Goal: Navigation & Orientation: Go to known website

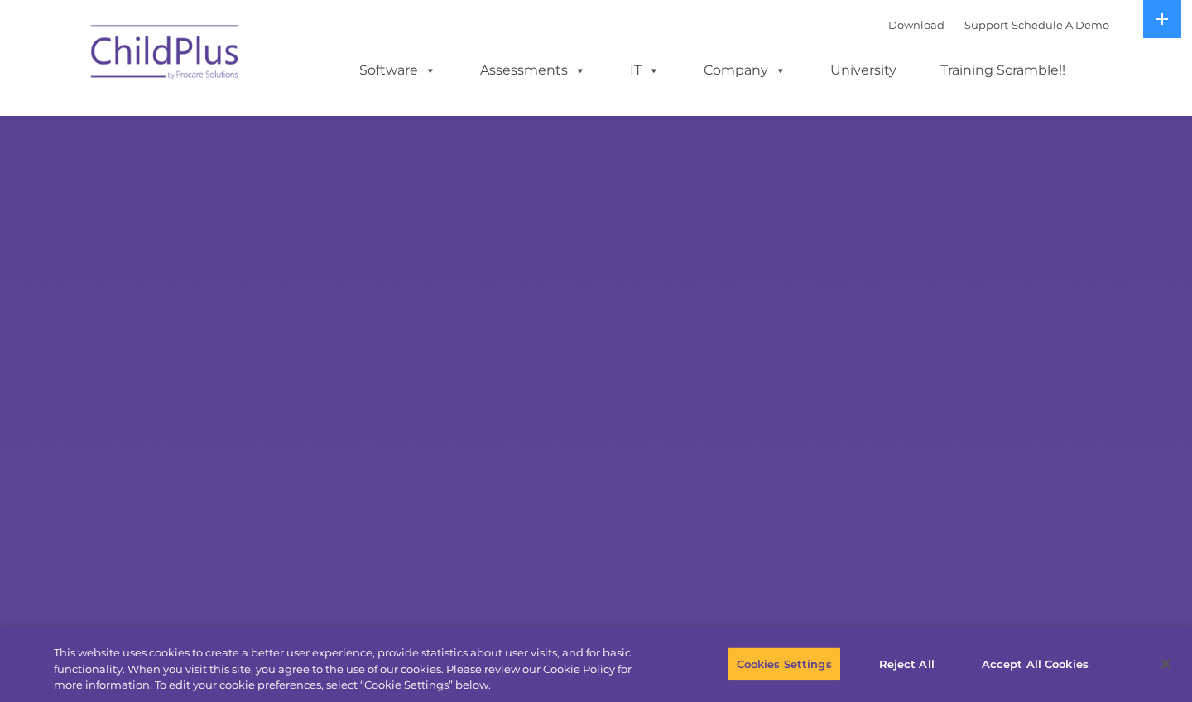
select select "MEDIUM"
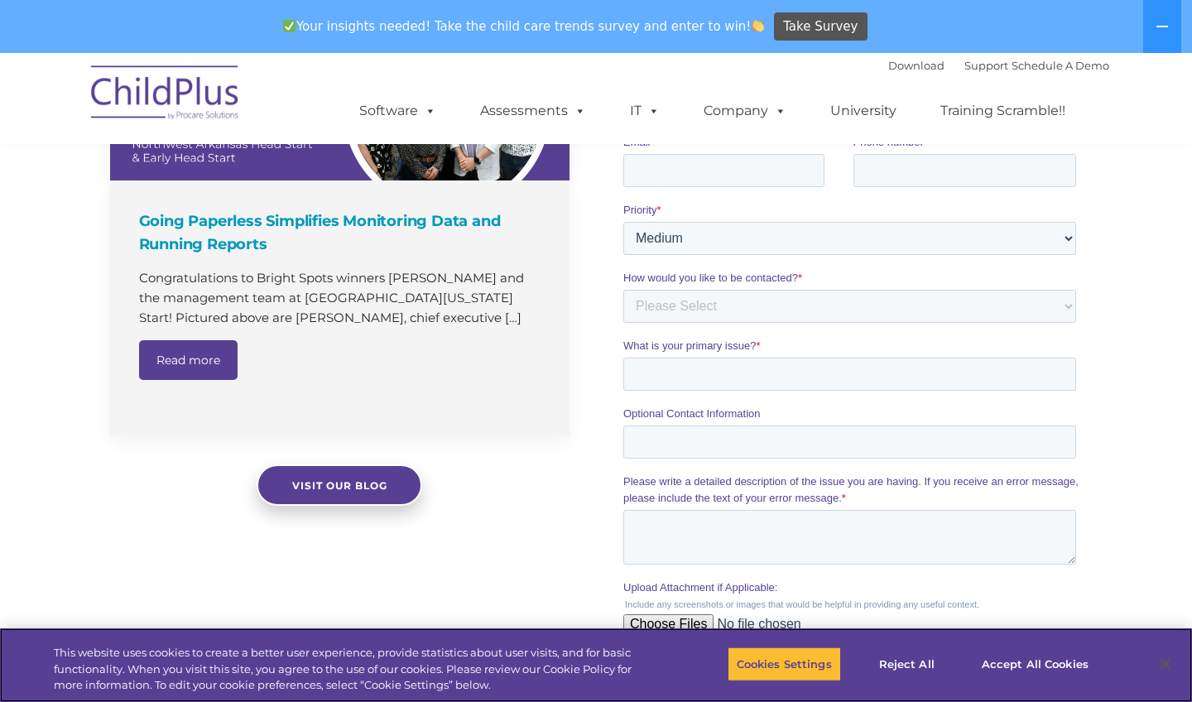
scroll to position [1251, 0]
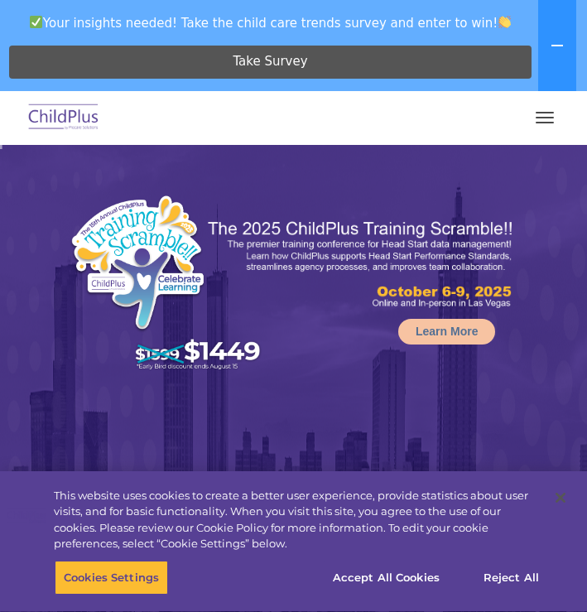
select select "MEDIUM"
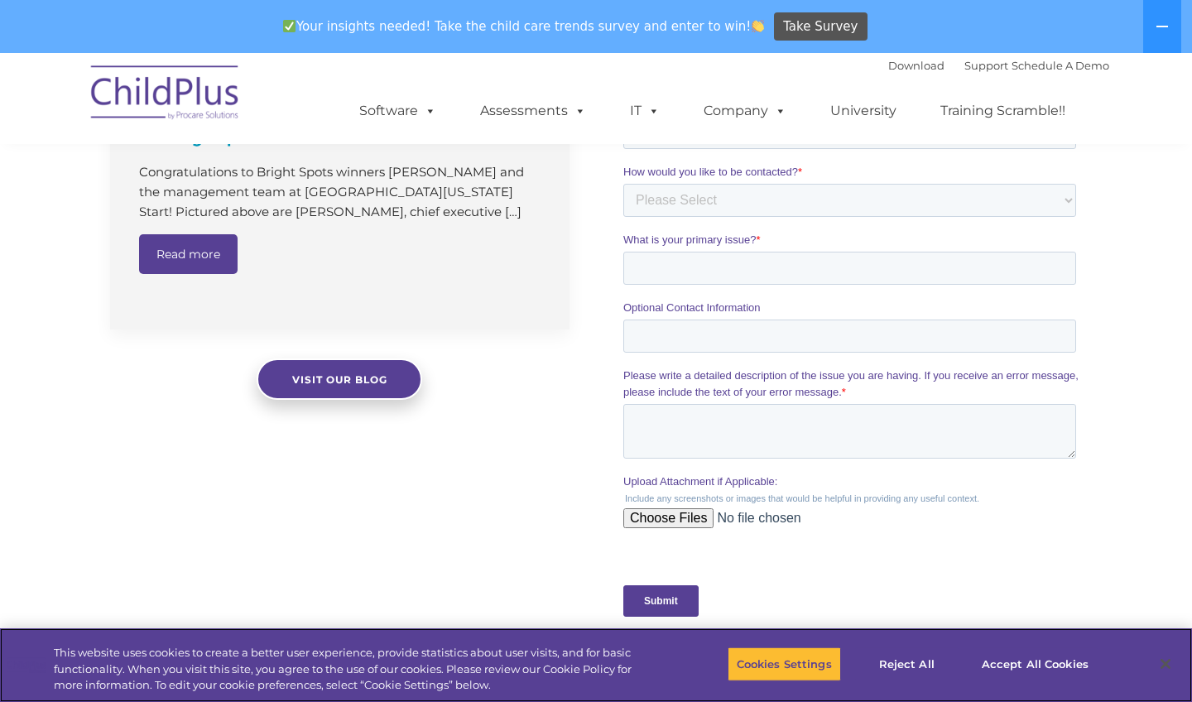
scroll to position [1324, 0]
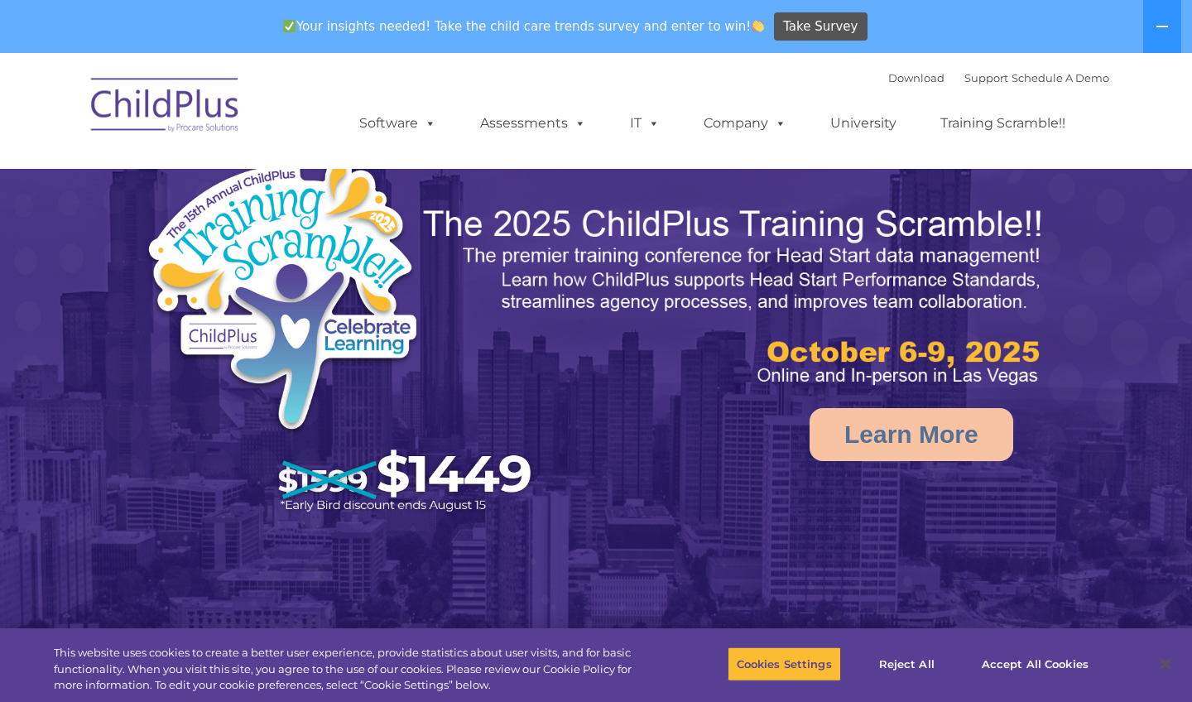
select select "MEDIUM"
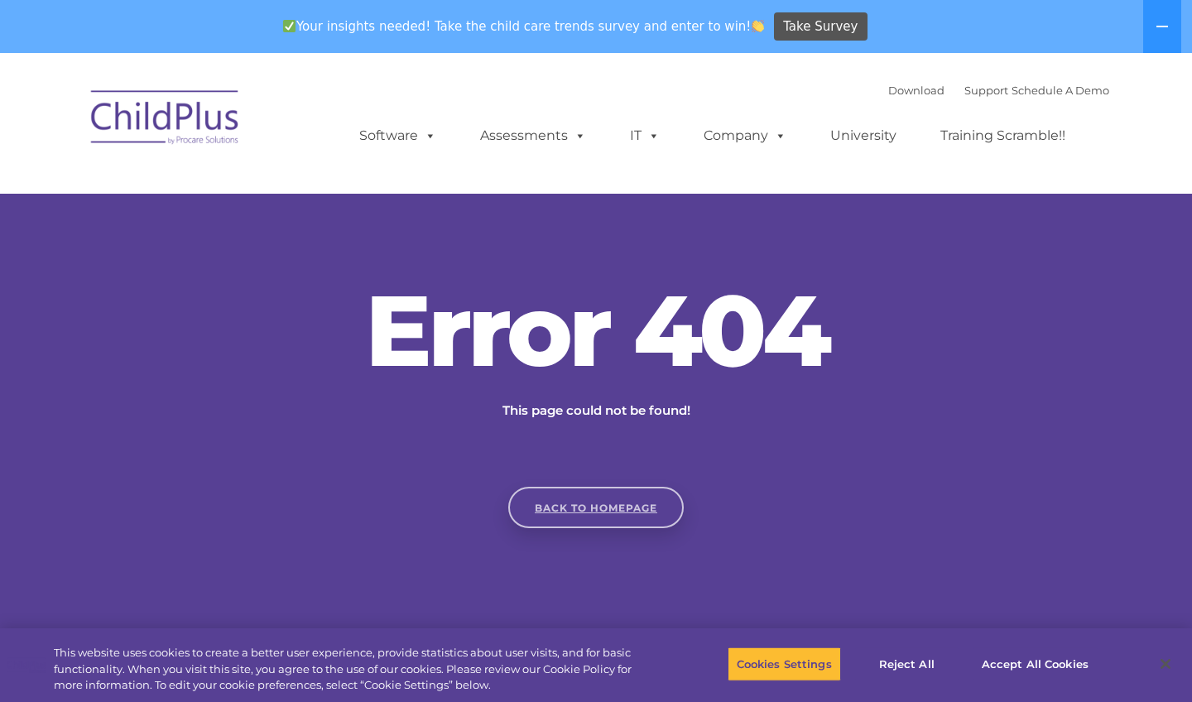
click at [576, 502] on link "Back to homepage" at bounding box center [595, 507] width 175 height 41
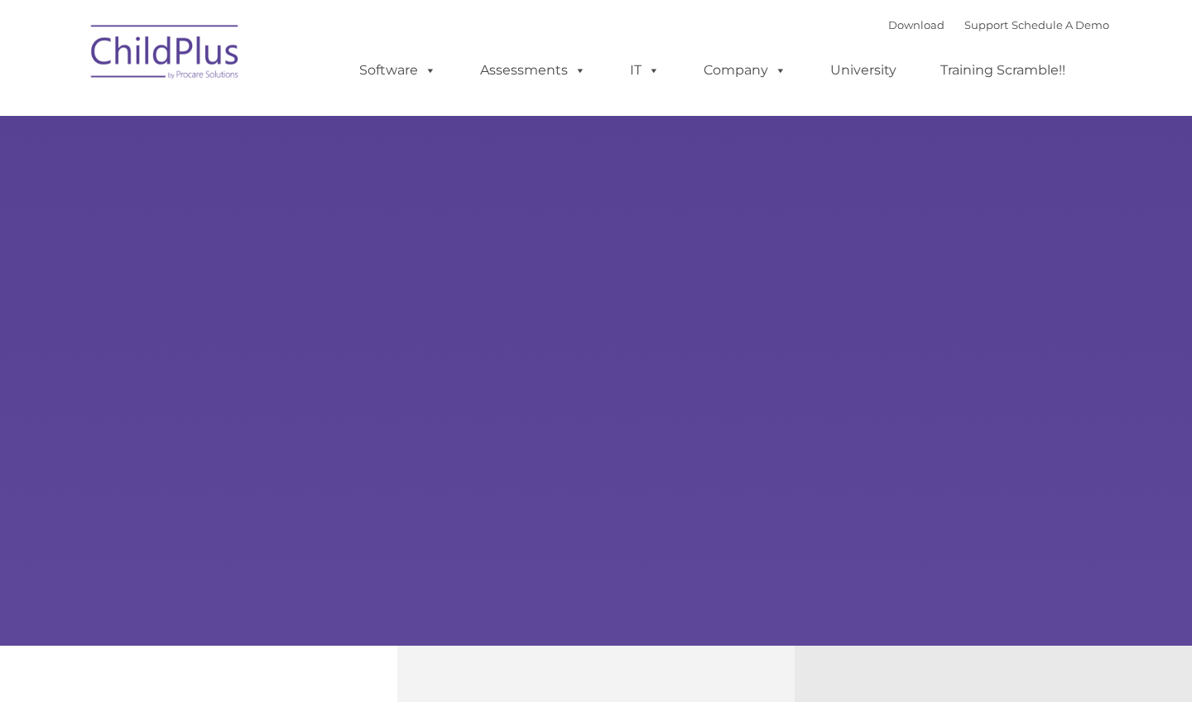
type input ""
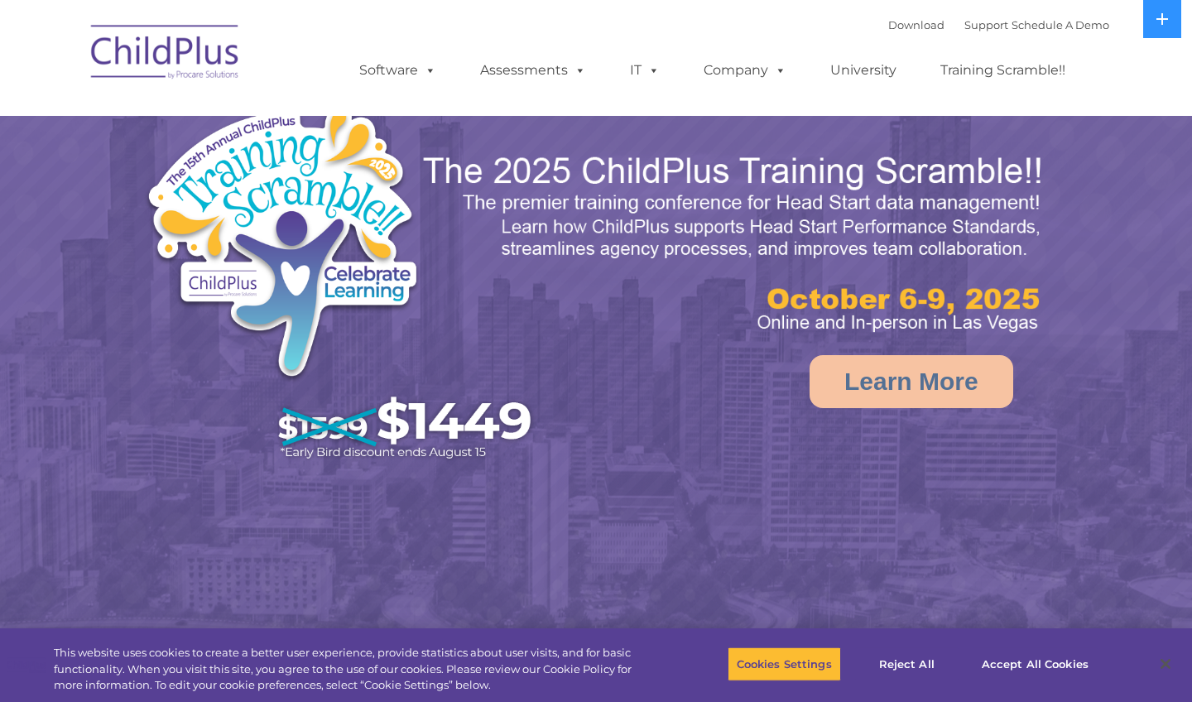
select select "MEDIUM"
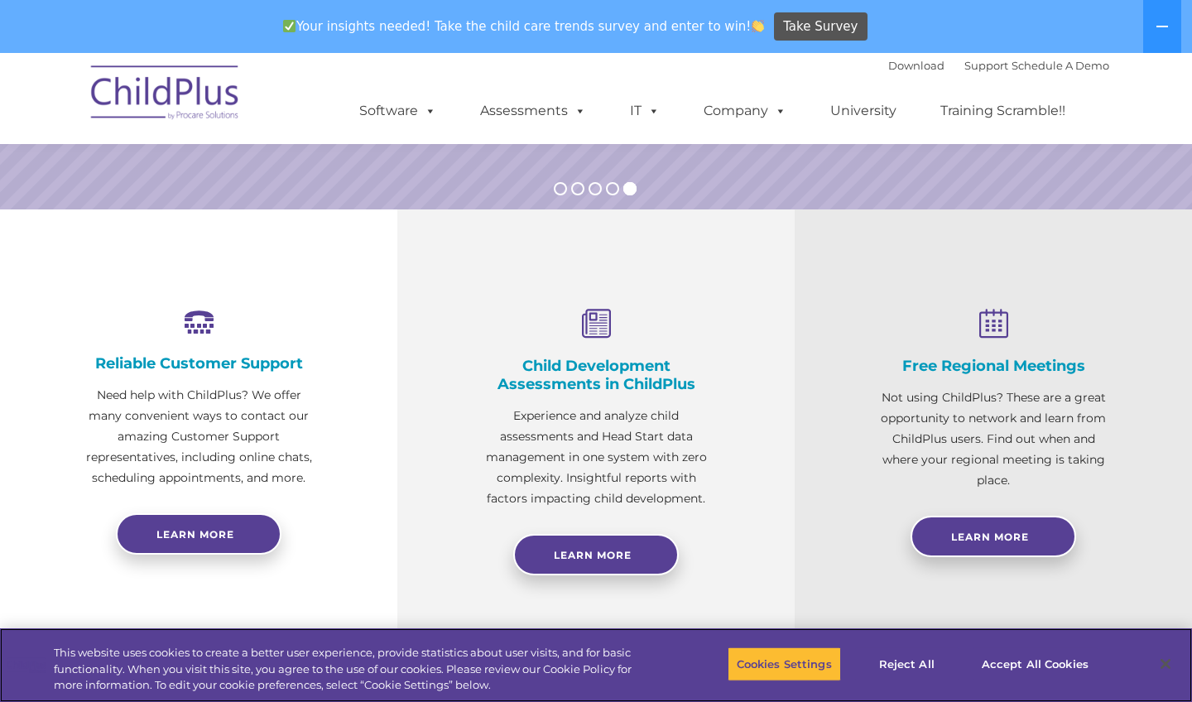
scroll to position [475, 0]
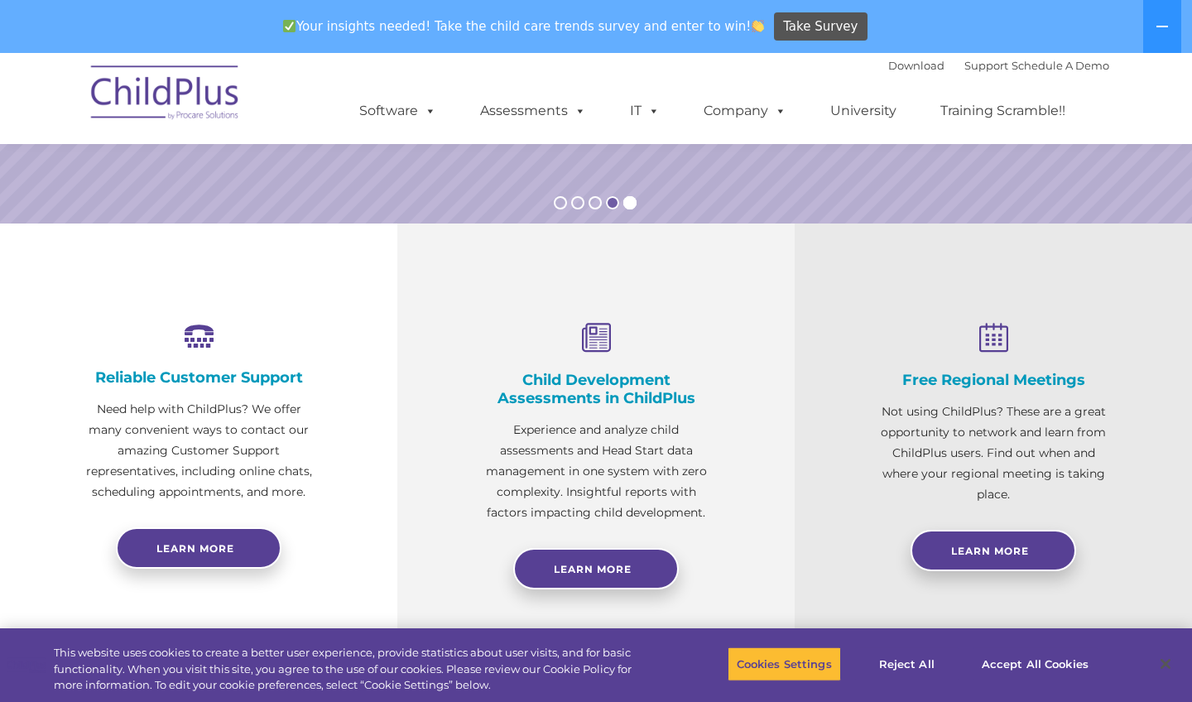
click at [611, 204] on rs-bullet at bounding box center [612, 202] width 13 height 13
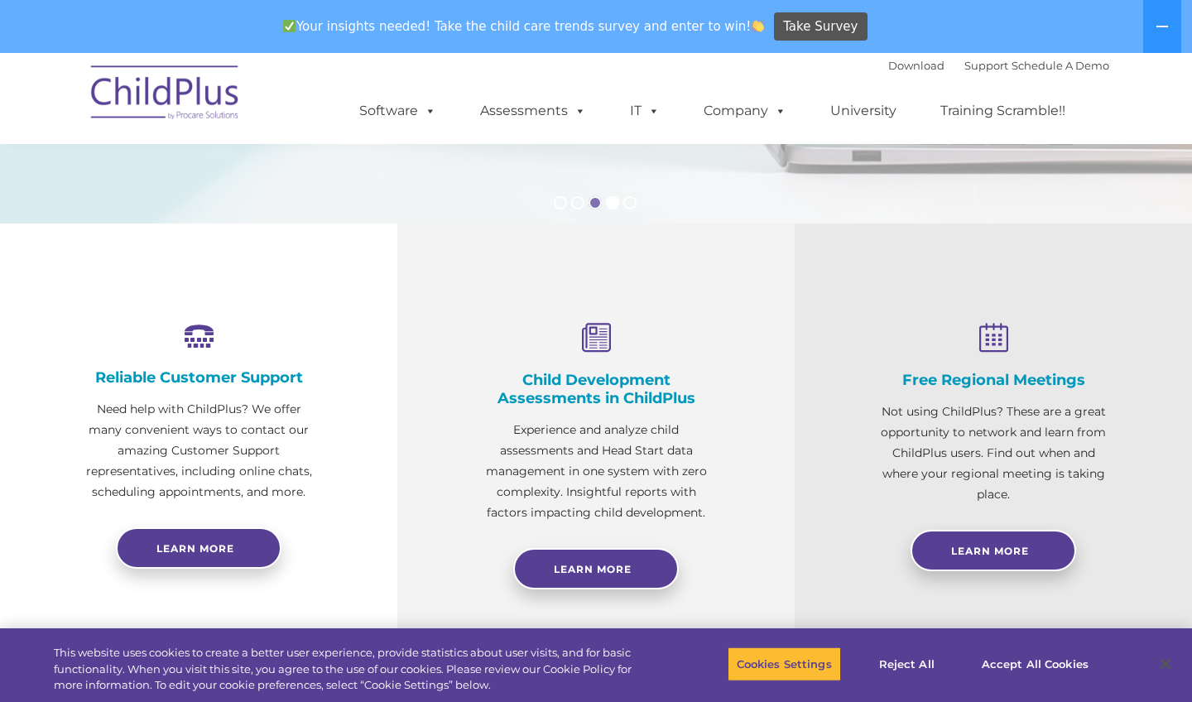
click at [595, 206] on rs-bullet at bounding box center [594, 202] width 13 height 13
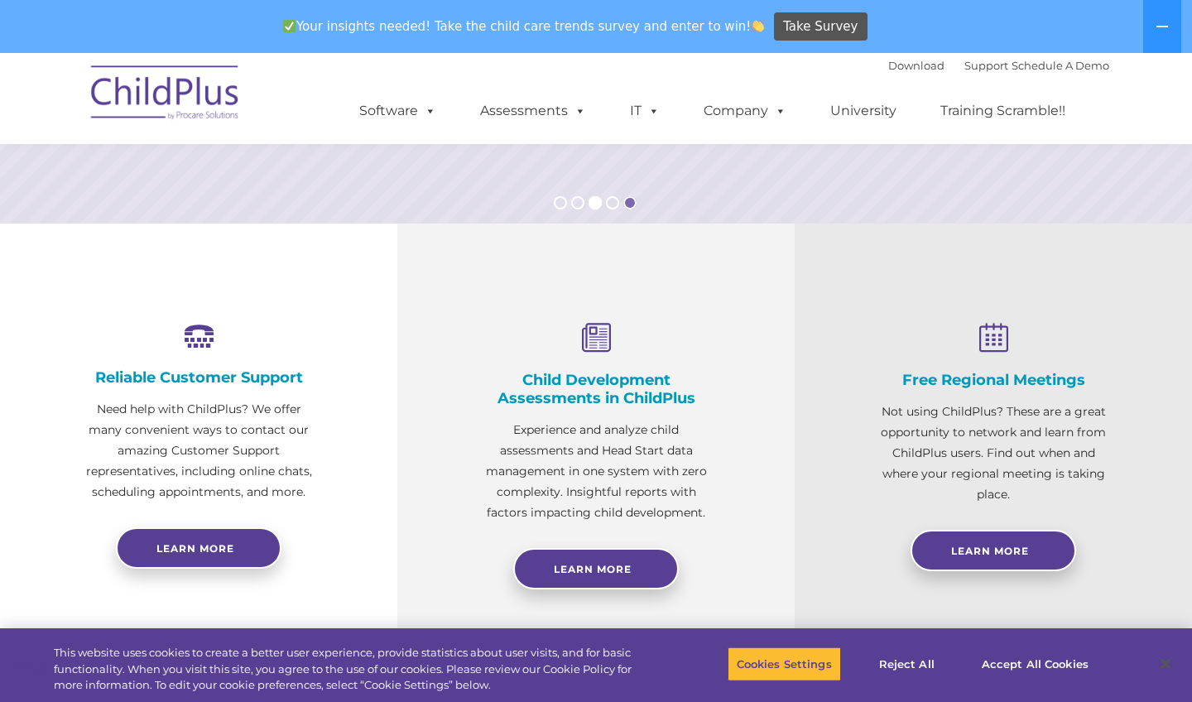
click at [628, 205] on rs-bullet at bounding box center [629, 202] width 13 height 13
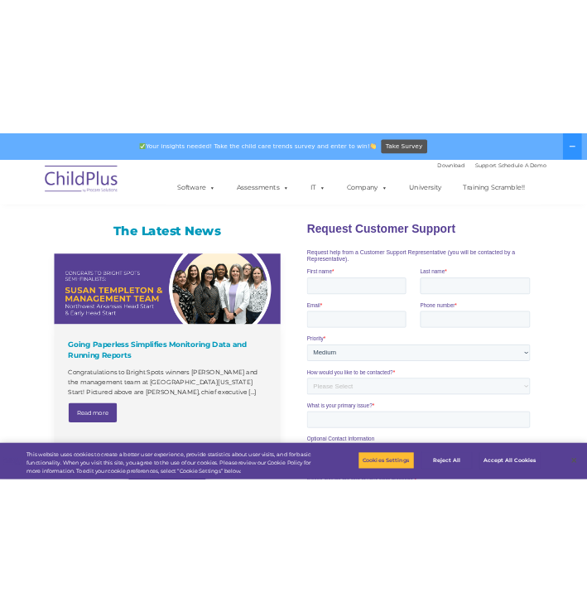
scroll to position [1027, 0]
